Goal: Information Seeking & Learning: Learn about a topic

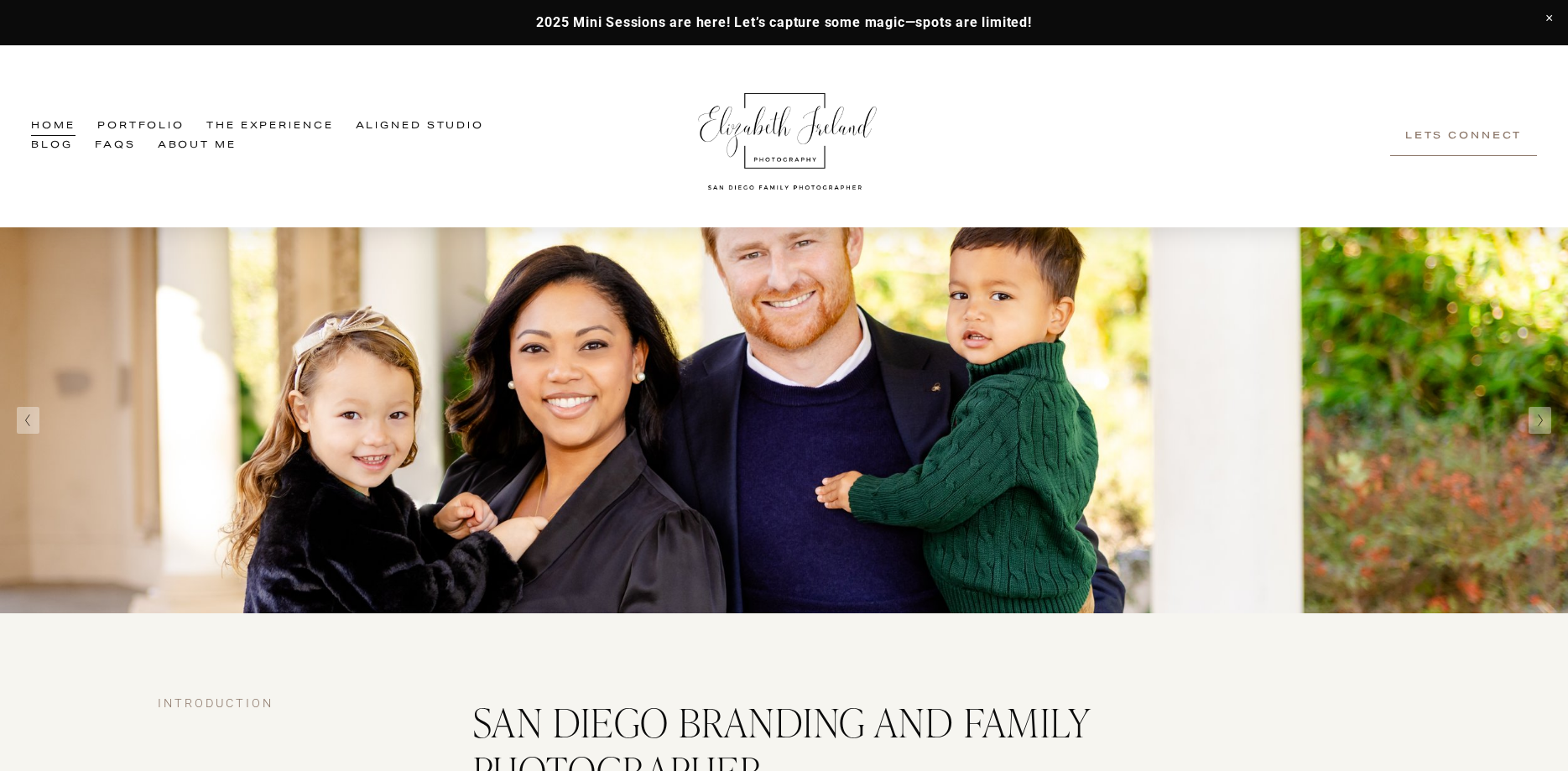
click at [113, 145] on link "FAQs" at bounding box center [114, 146] width 41 height 19
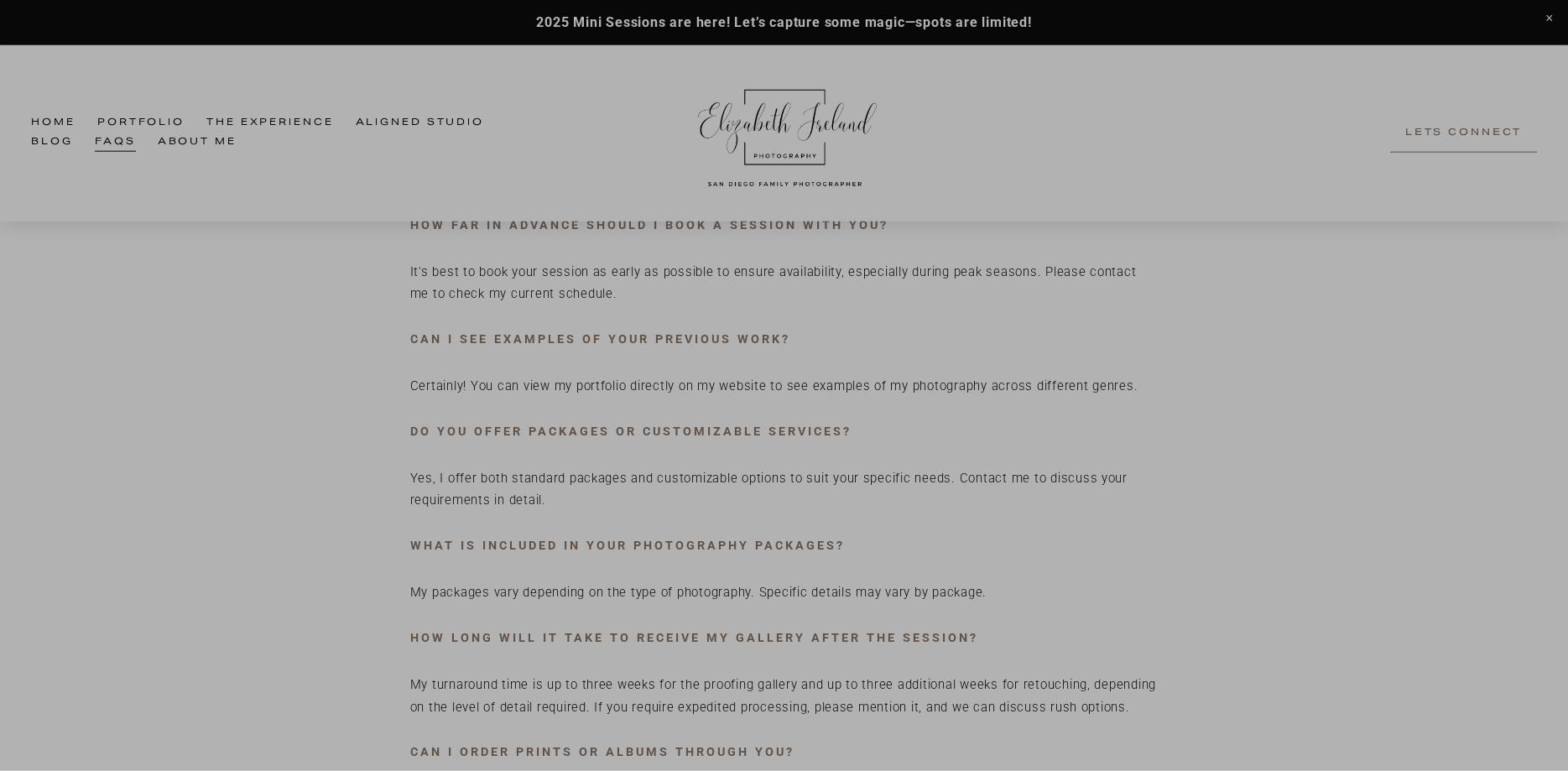
scroll to position [799, 0]
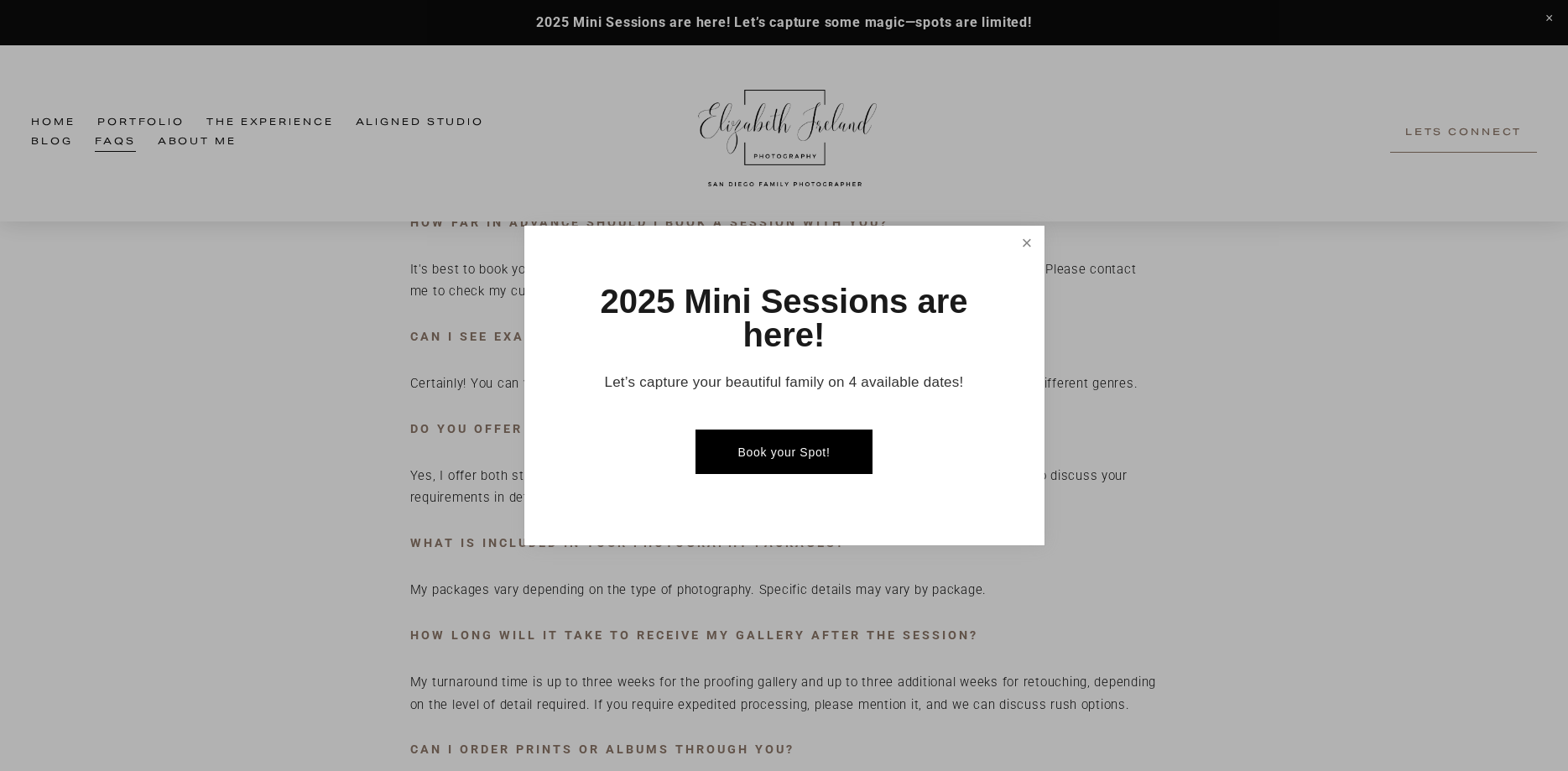
click at [1013, 250] on link "Close" at bounding box center [1026, 242] width 30 height 30
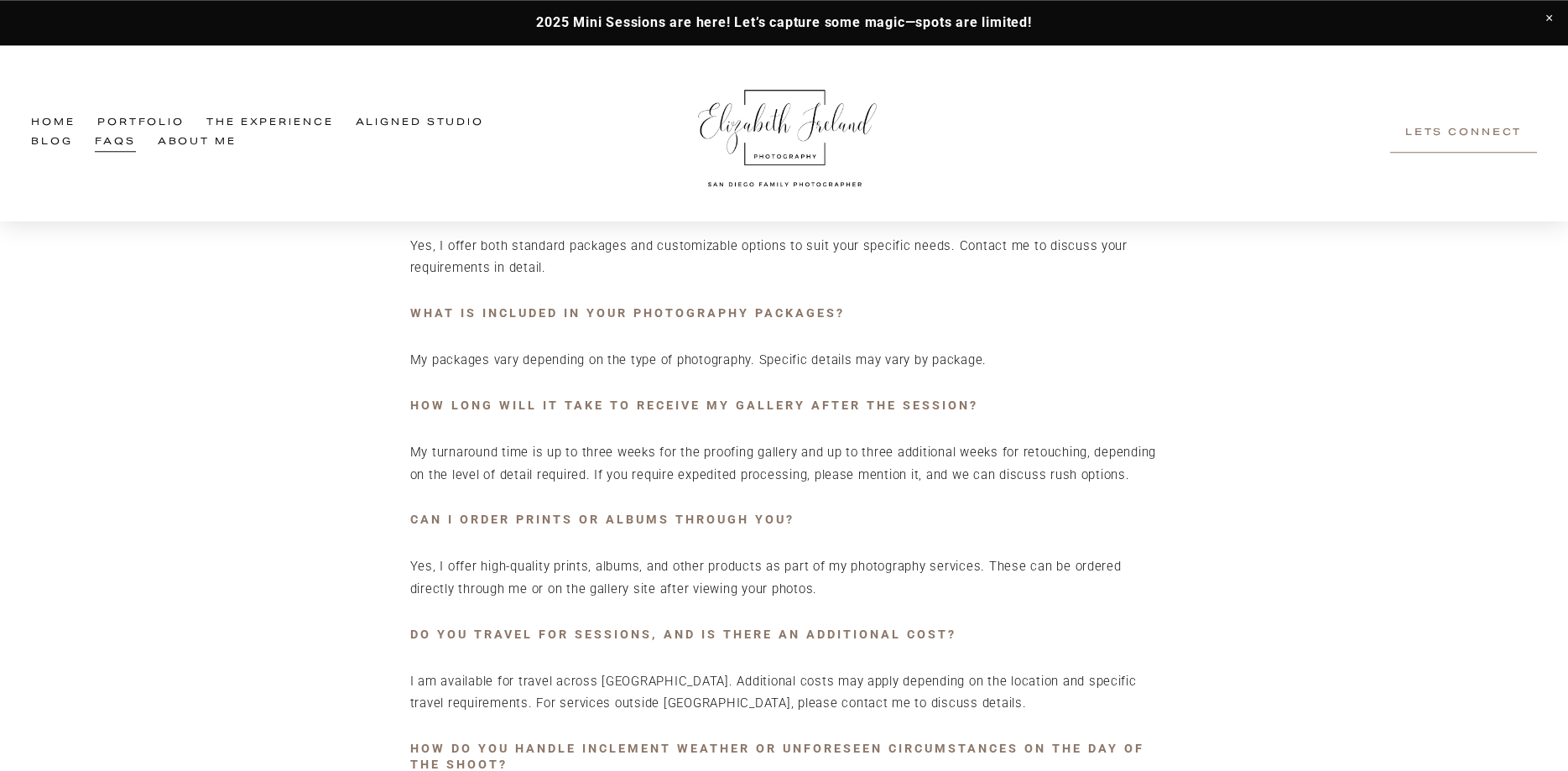
scroll to position [1055, 0]
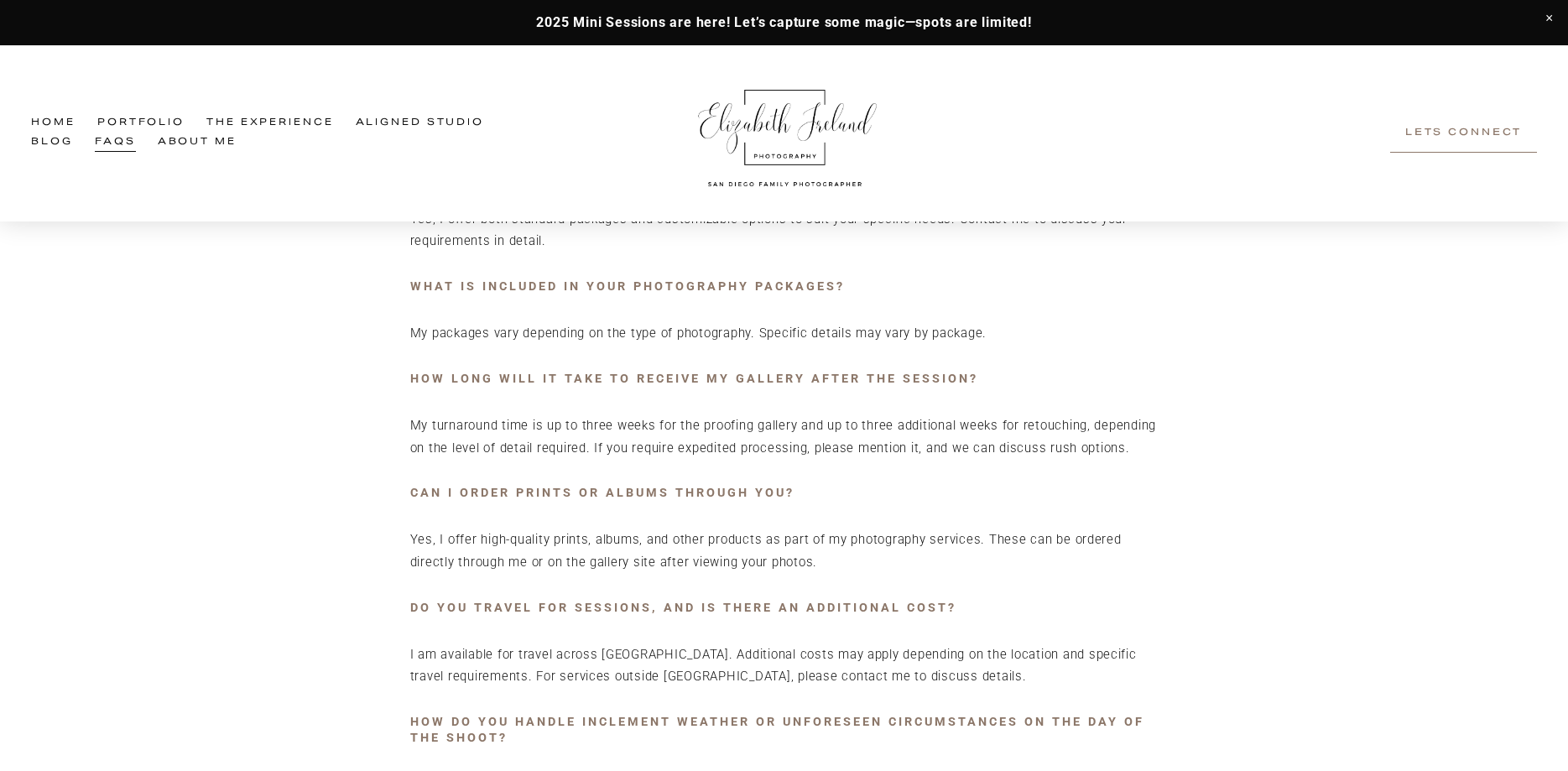
click at [703, 337] on p "My packages vary depending on the type of photography. Specific details may var…" at bounding box center [784, 334] width 749 height 23
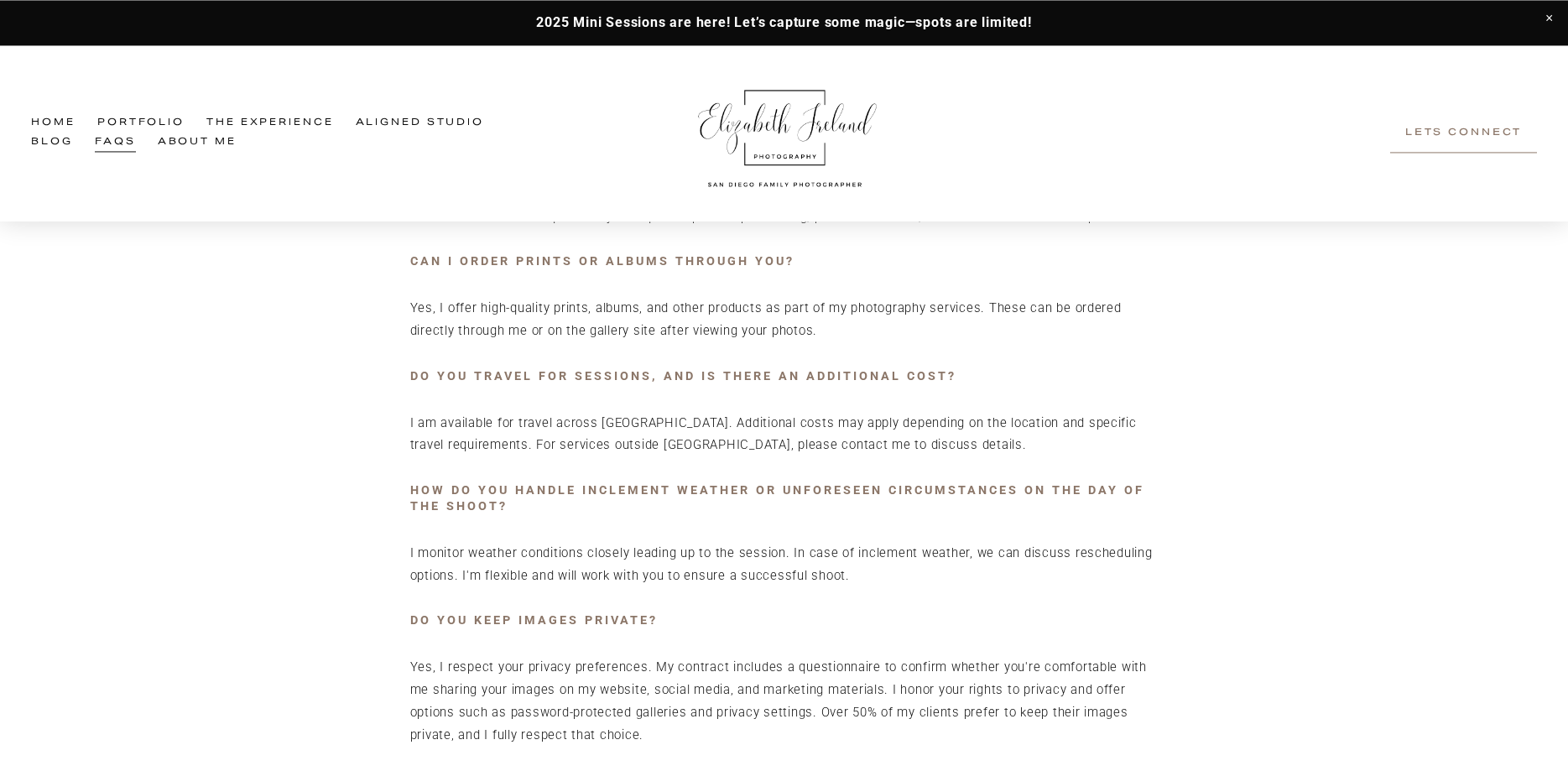
scroll to position [1284, 0]
click at [0, 0] on span "Family Experience" at bounding box center [0, 0] width 0 height 0
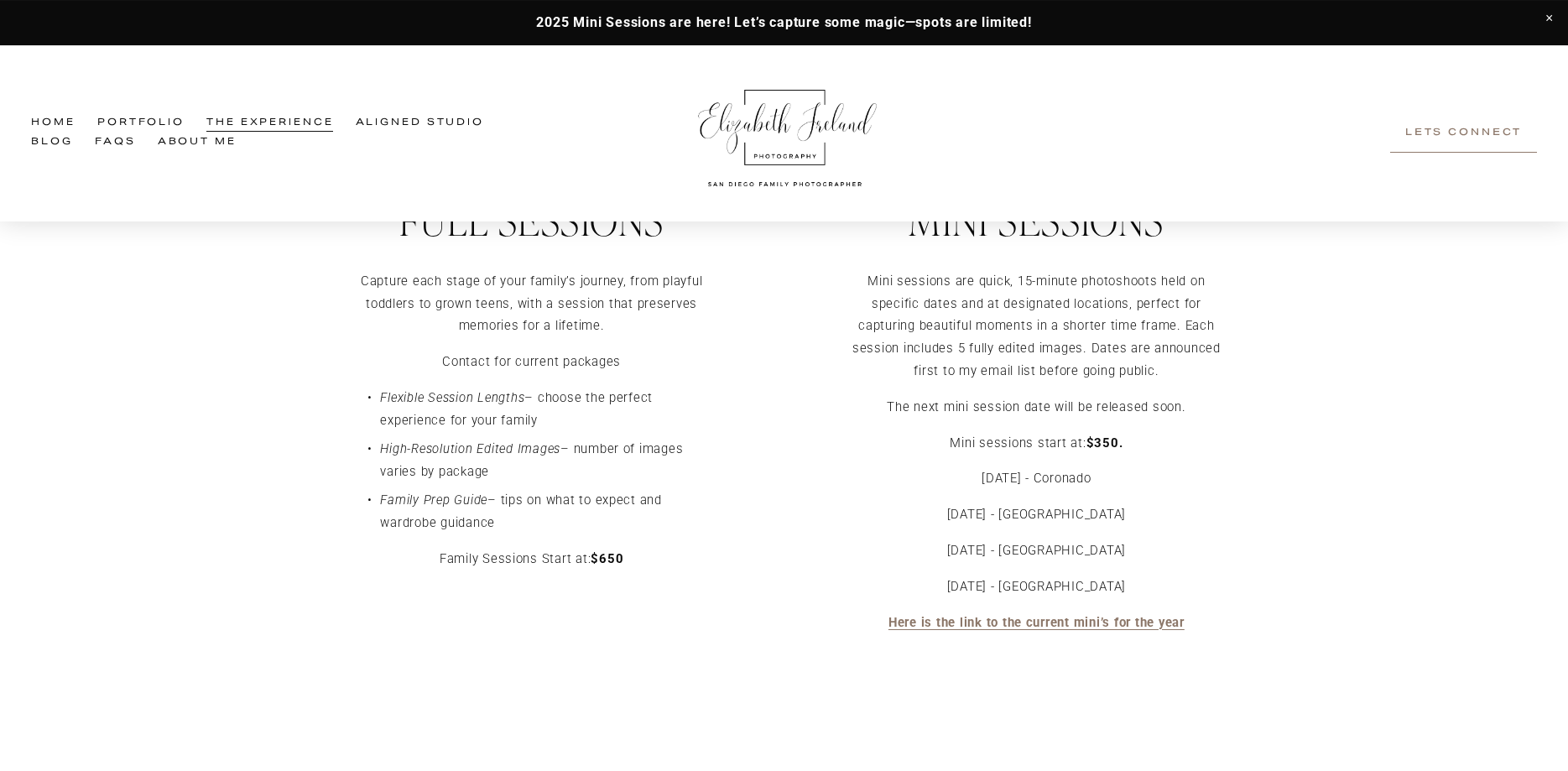
scroll to position [4309, 0]
click at [1341, 400] on div "Investment Capturing your family’s unique story is a privilege, and I’m dedicat…" at bounding box center [784, 207] width 1568 height 1031
